Goal: Task Accomplishment & Management: Manage account settings

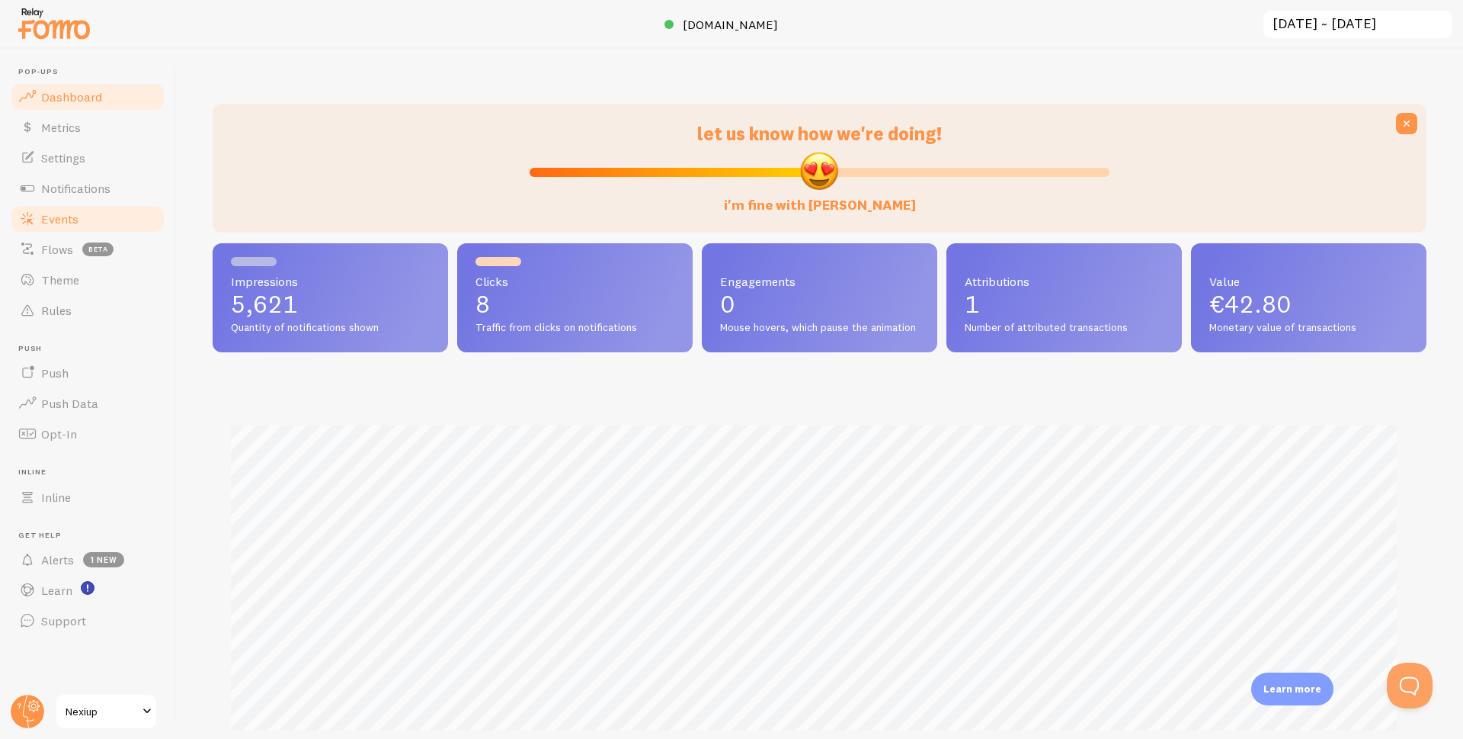
click at [53, 218] on span "Events" at bounding box center [59, 218] width 37 height 15
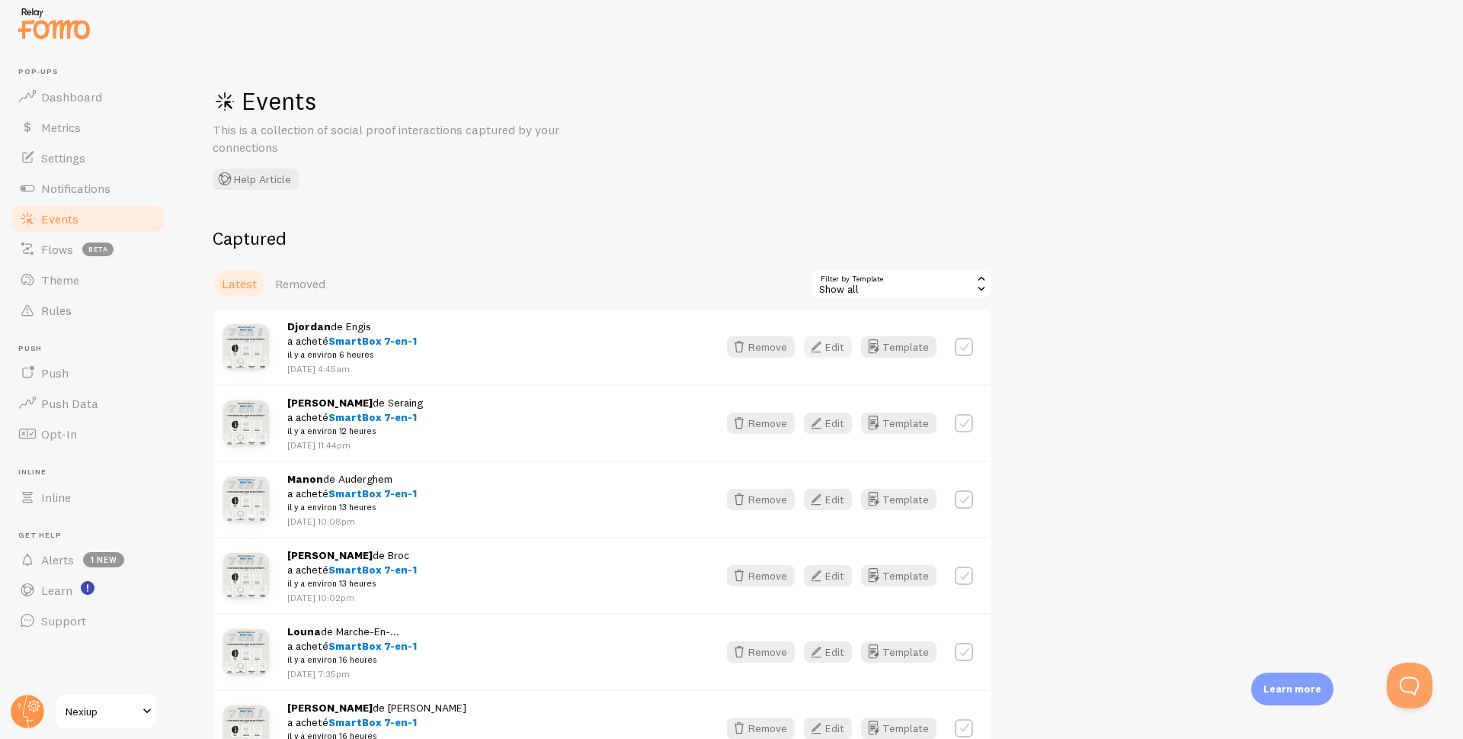
click at [847, 346] on button "Edit" at bounding box center [828, 346] width 48 height 21
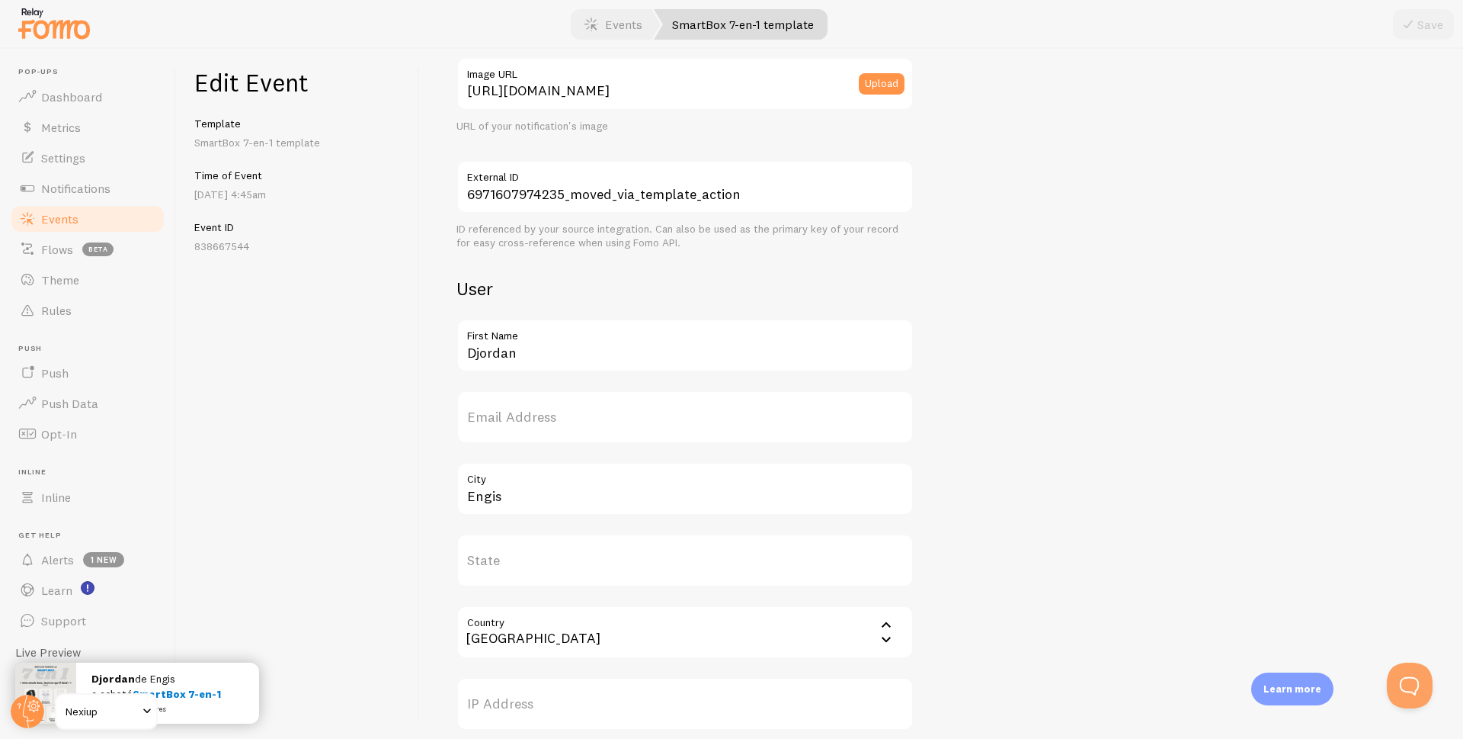
scroll to position [305, 0]
drag, startPoint x: 539, startPoint y: 357, endPoint x: 421, endPoint y: 358, distance: 118.2
click at [421, 358] on div "Meta SmartBox 7-en-1 Title This text will be bolded in your notification and li…" at bounding box center [941, 394] width 1043 height 690
type input "Sofiane"
click at [1421, 31] on button "Save" at bounding box center [1423, 24] width 61 height 30
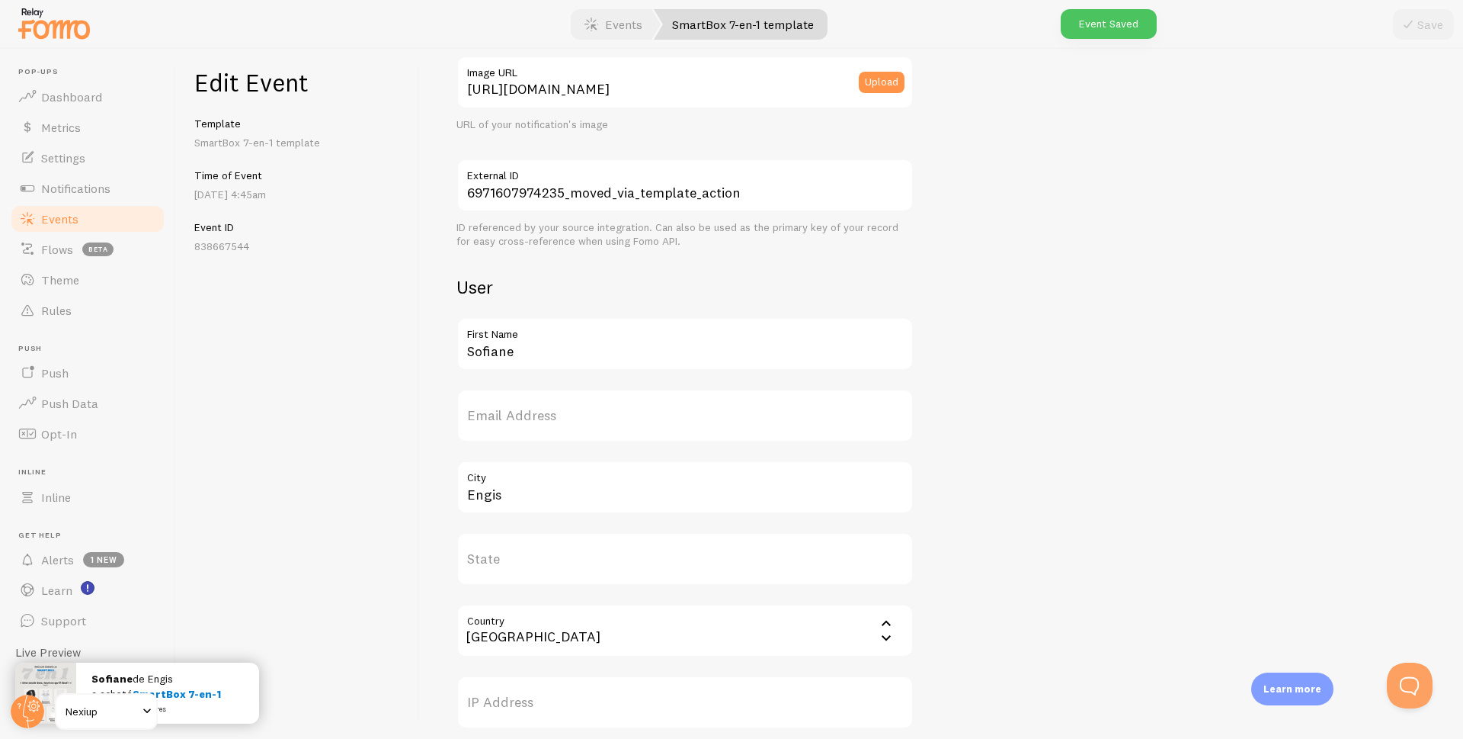
click at [58, 215] on span "Events" at bounding box center [59, 218] width 37 height 15
